Goal: Task Accomplishment & Management: Manage account settings

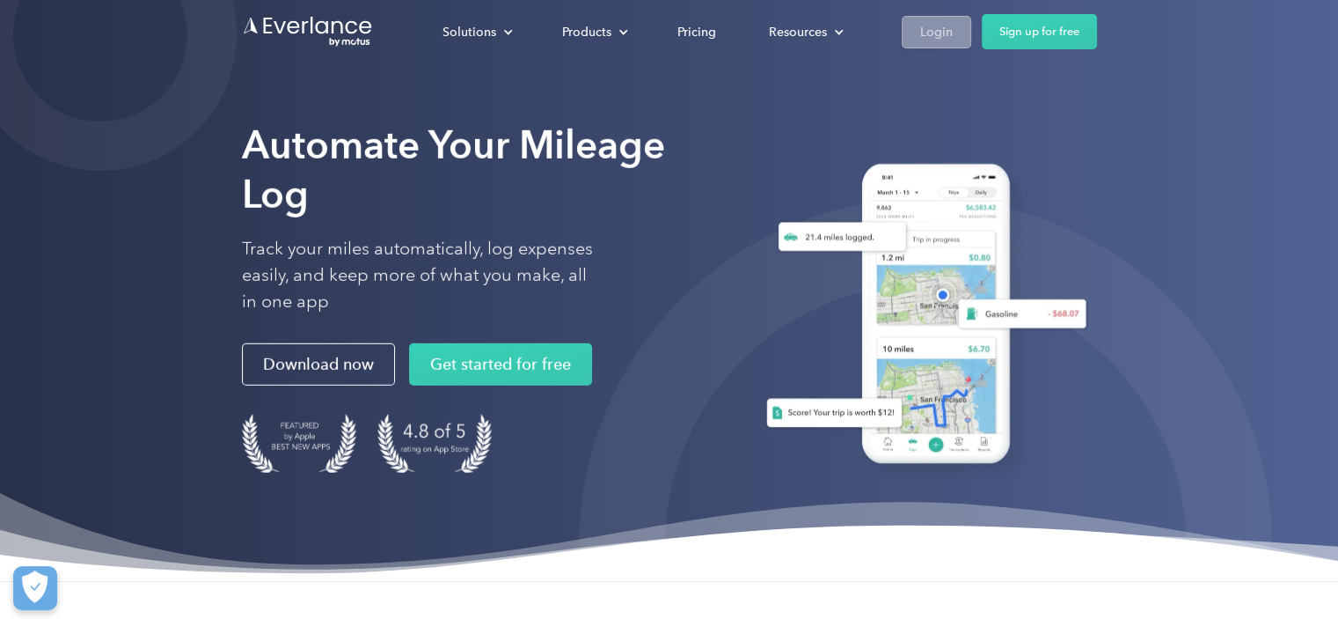
click at [942, 31] on div "Login" at bounding box center [936, 32] width 33 height 22
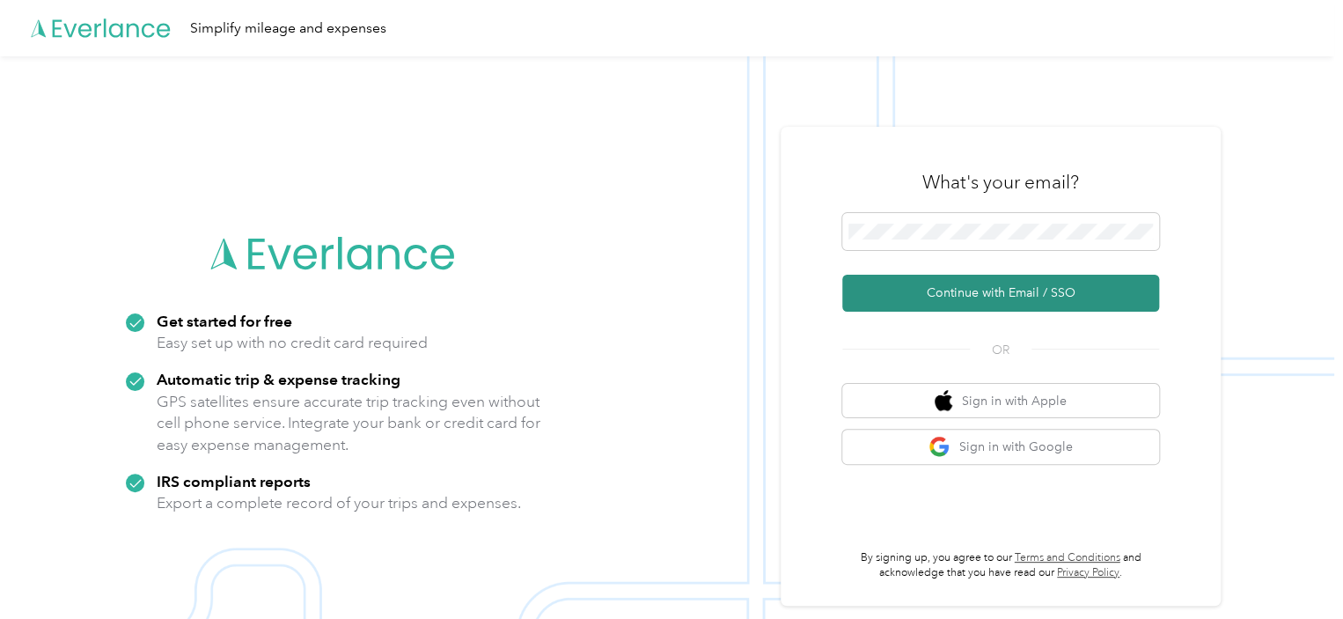
click at [957, 289] on button "Continue with Email / SSO" at bounding box center [1000, 293] width 317 height 37
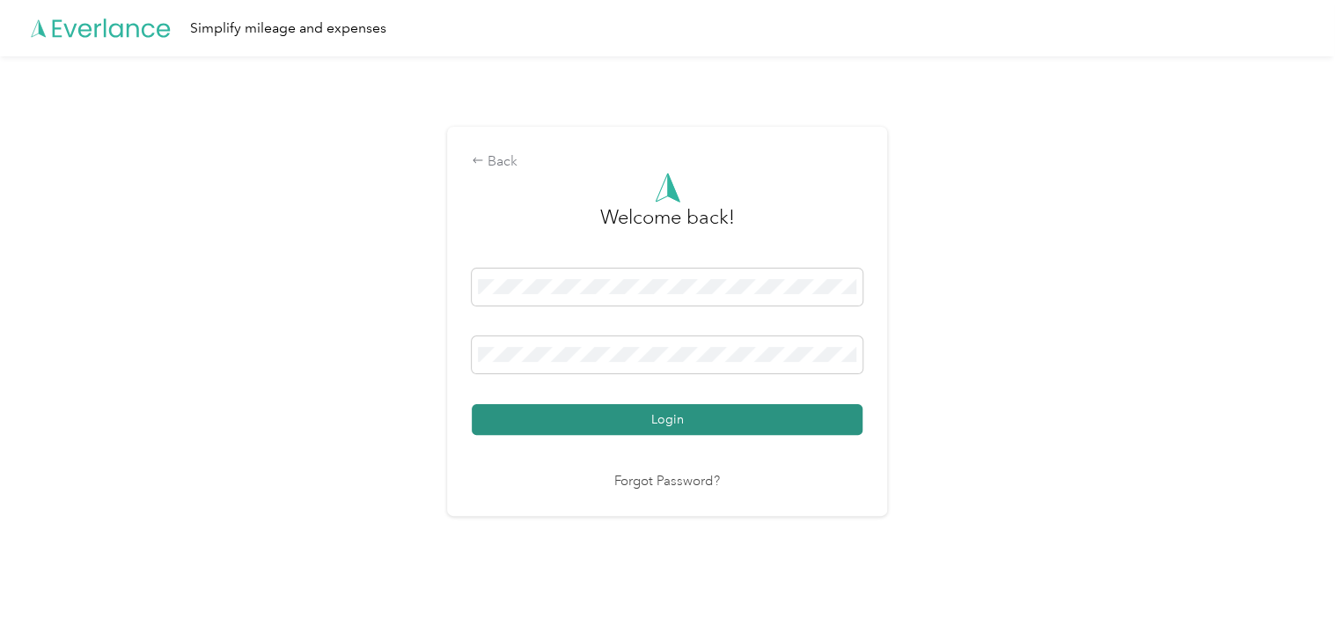
click at [589, 413] on button "Login" at bounding box center [667, 419] width 391 height 31
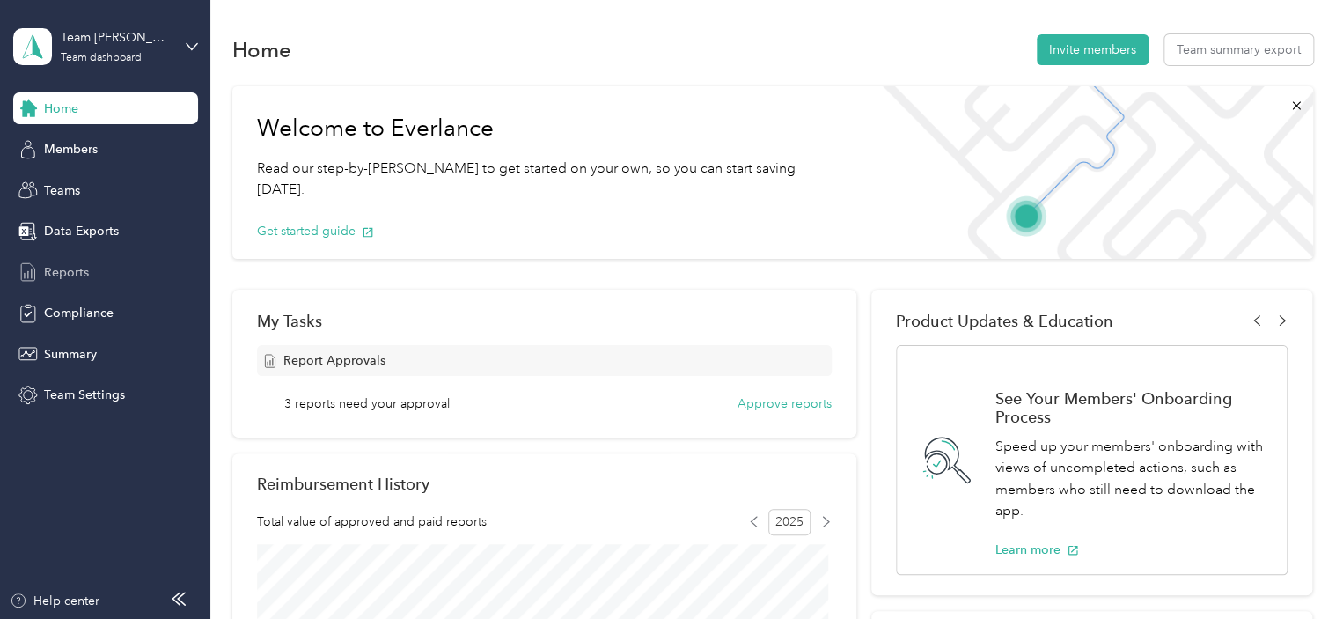
click at [70, 267] on span "Reports" at bounding box center [66, 272] width 45 height 18
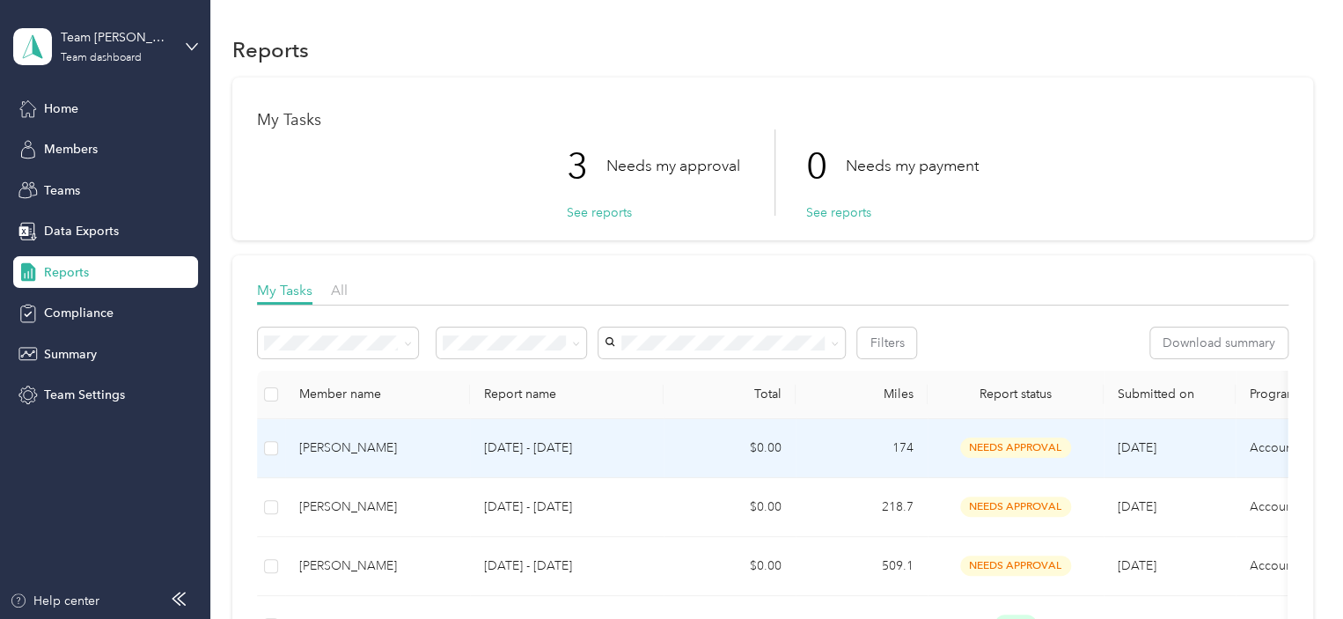
click at [994, 444] on span "needs approval" at bounding box center [1015, 447] width 111 height 20
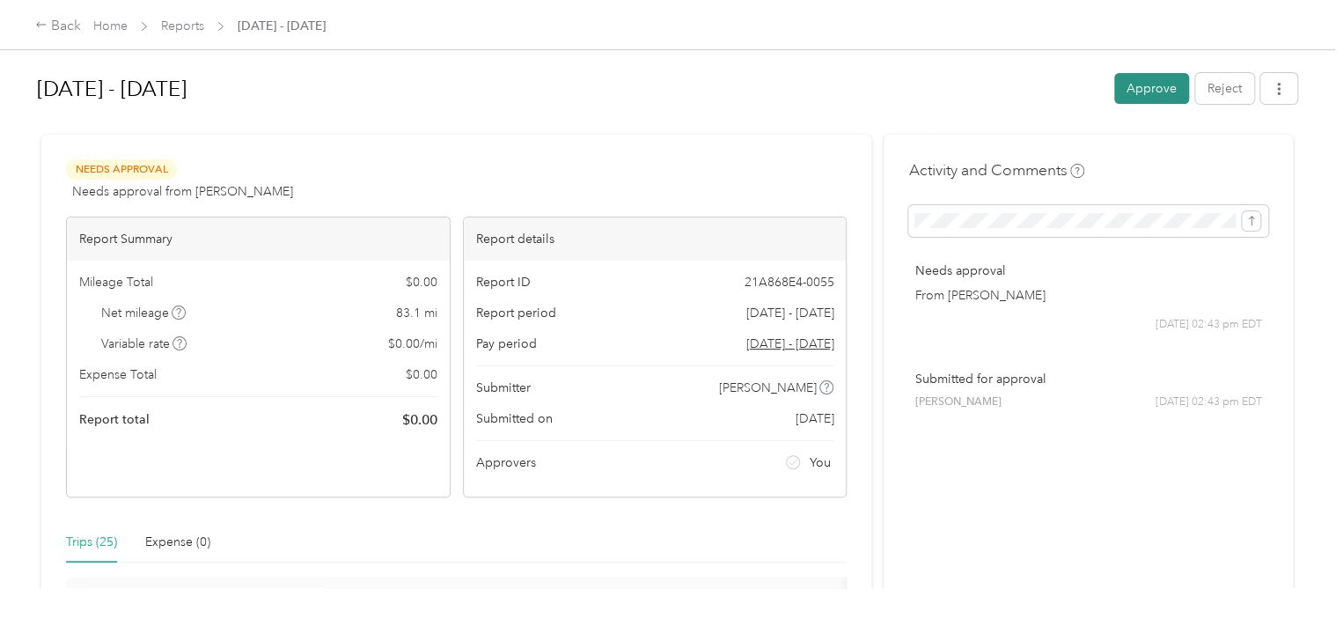
click at [1145, 84] on button "Approve" at bounding box center [1151, 88] width 75 height 31
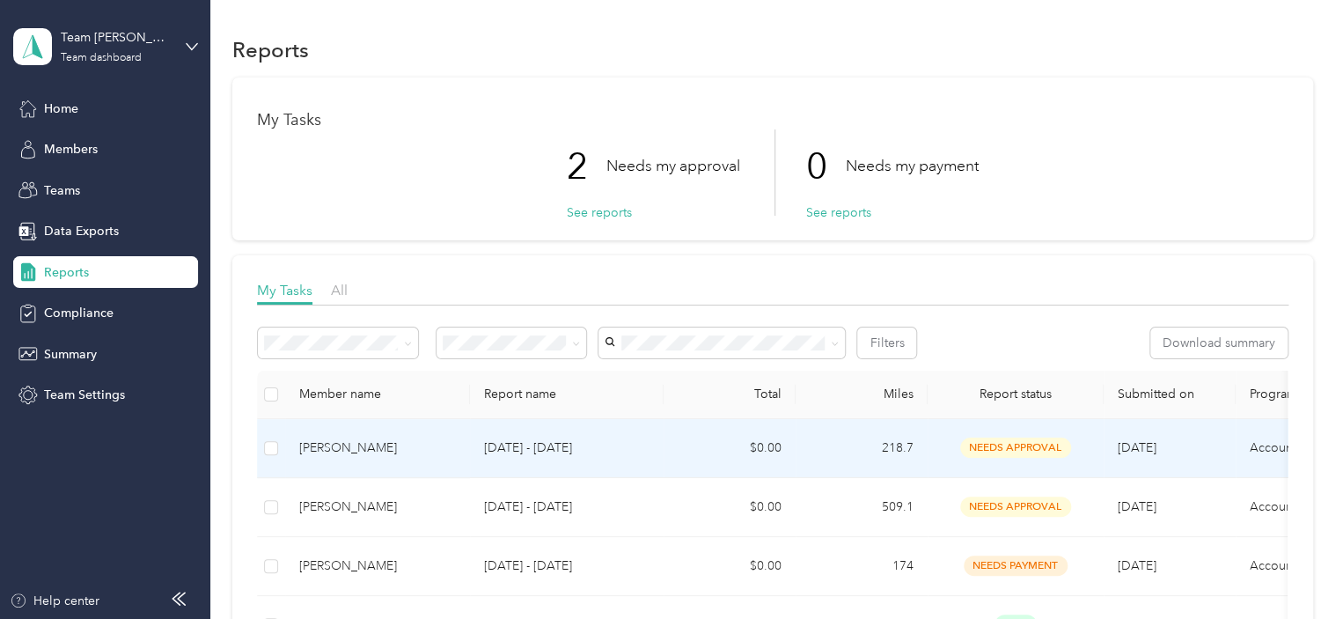
click at [986, 443] on span "needs approval" at bounding box center [1015, 447] width 111 height 20
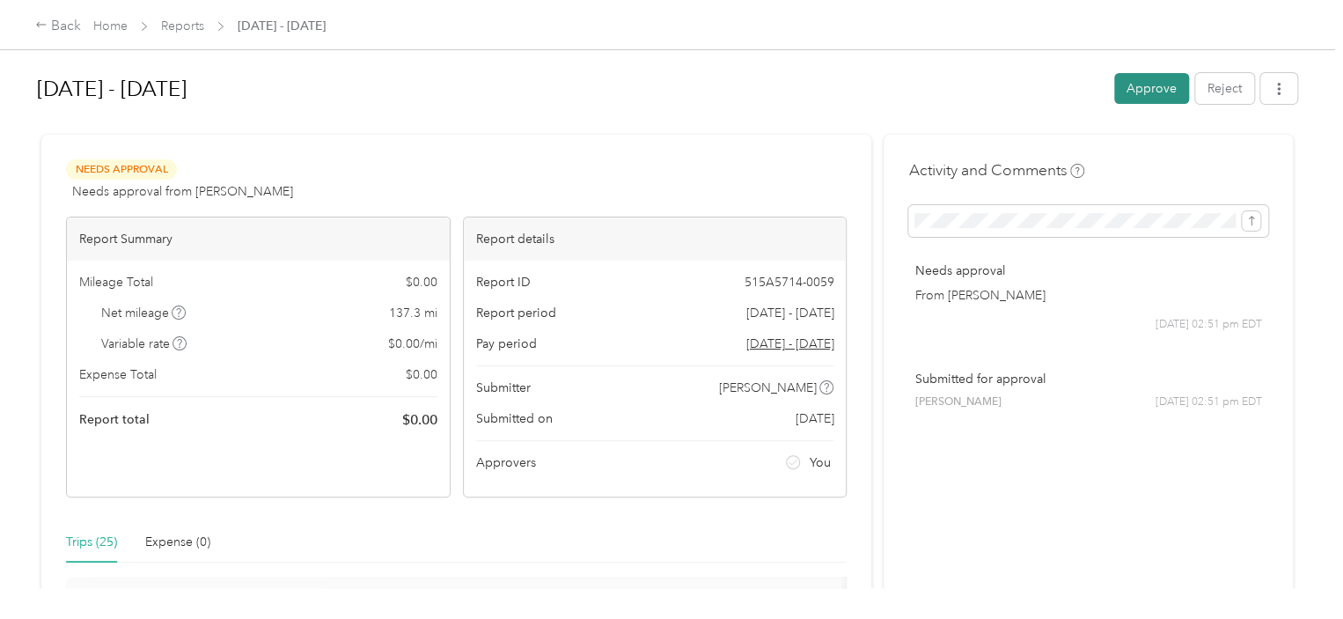
click at [1143, 85] on button "Approve" at bounding box center [1151, 88] width 75 height 31
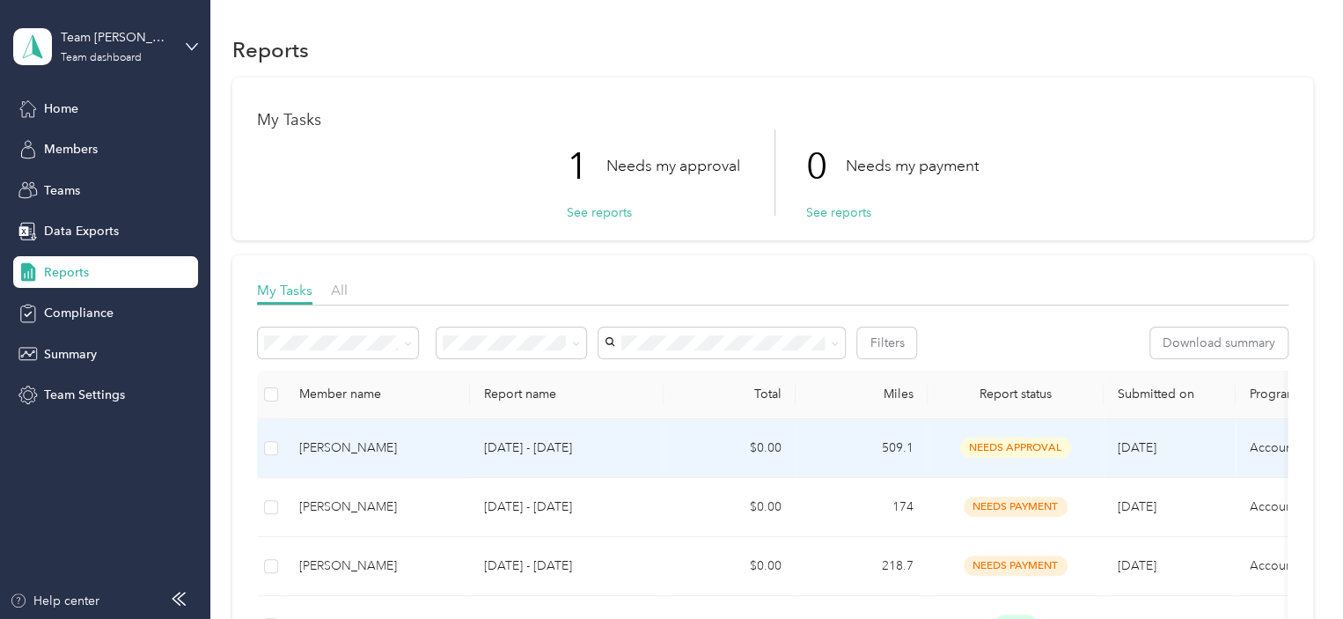
click at [1015, 437] on span "needs approval" at bounding box center [1015, 447] width 111 height 20
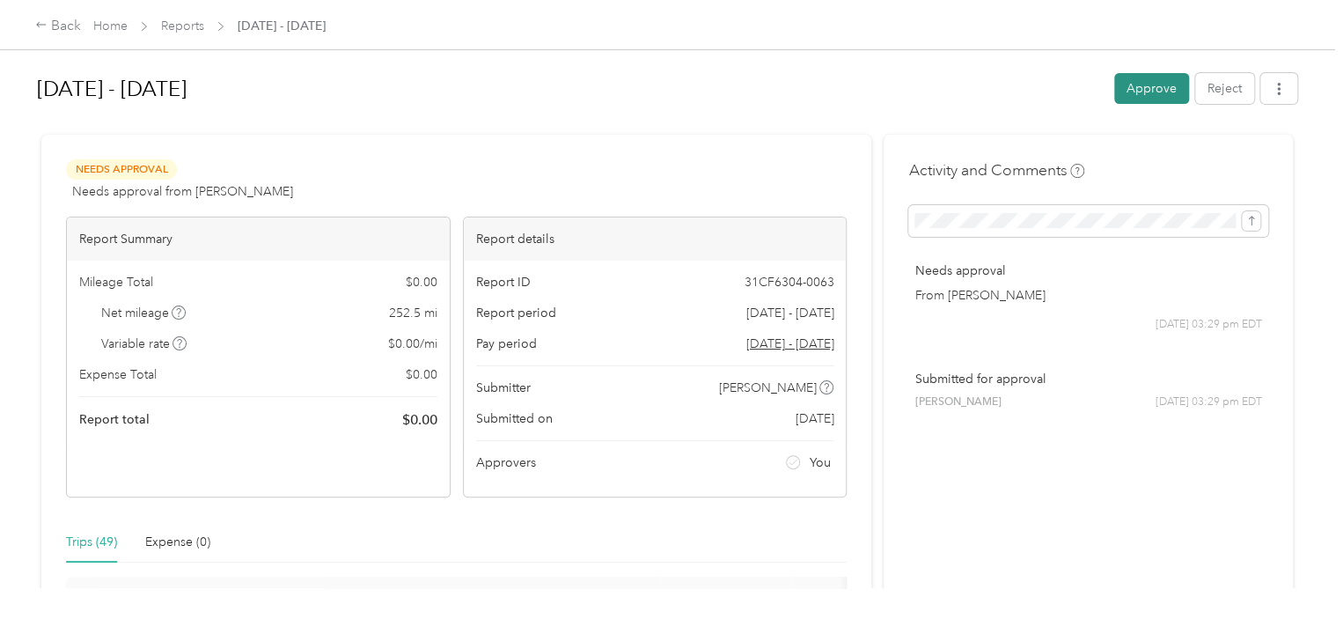
click at [1130, 83] on button "Approve" at bounding box center [1151, 88] width 75 height 31
